Goal: Book appointment/travel/reservation

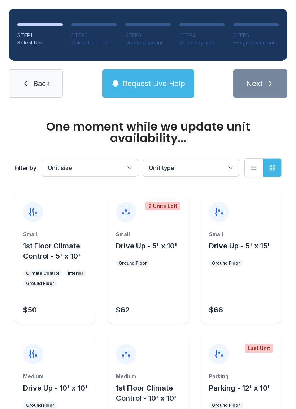
click at [65, 285] on ul "Climate Control Interior Ground Floor" at bounding box center [55, 278] width 64 height 17
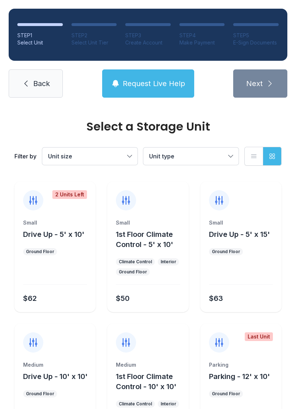
click at [65, 285] on div "Small Drive Up - 5' x 10' Ground Floor $62" at bounding box center [54, 265] width 81 height 93
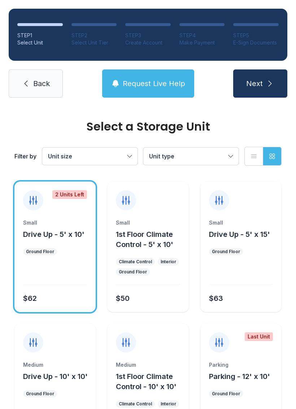
click at [272, 84] on icon "submit" at bounding box center [270, 83] width 9 height 9
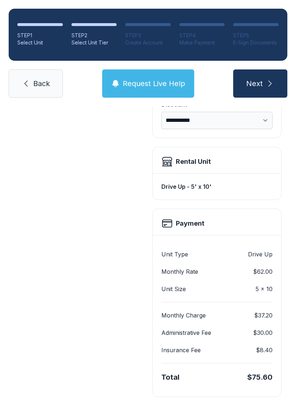
scroll to position [157, 0]
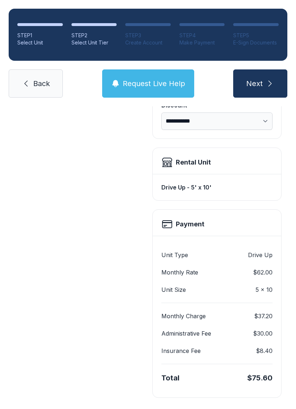
click at [276, 77] on button "Next" at bounding box center [261, 83] width 54 height 28
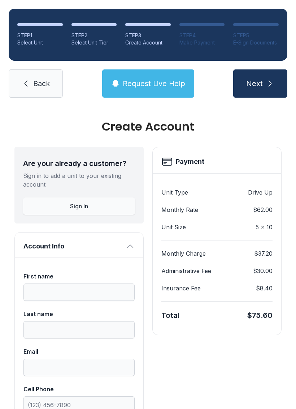
click at [47, 92] on link "Back" at bounding box center [36, 83] width 54 height 28
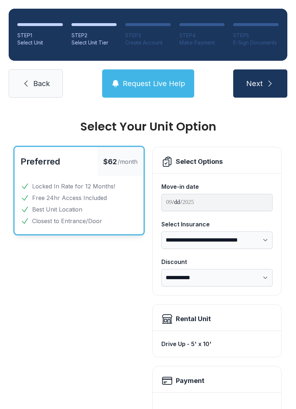
click at [49, 89] on link "Back" at bounding box center [36, 83] width 54 height 28
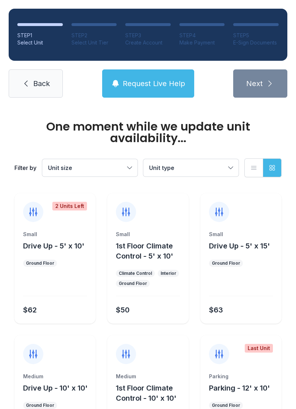
click at [46, 93] on link "Back" at bounding box center [36, 83] width 54 height 28
